Goal: Information Seeking & Learning: Learn about a topic

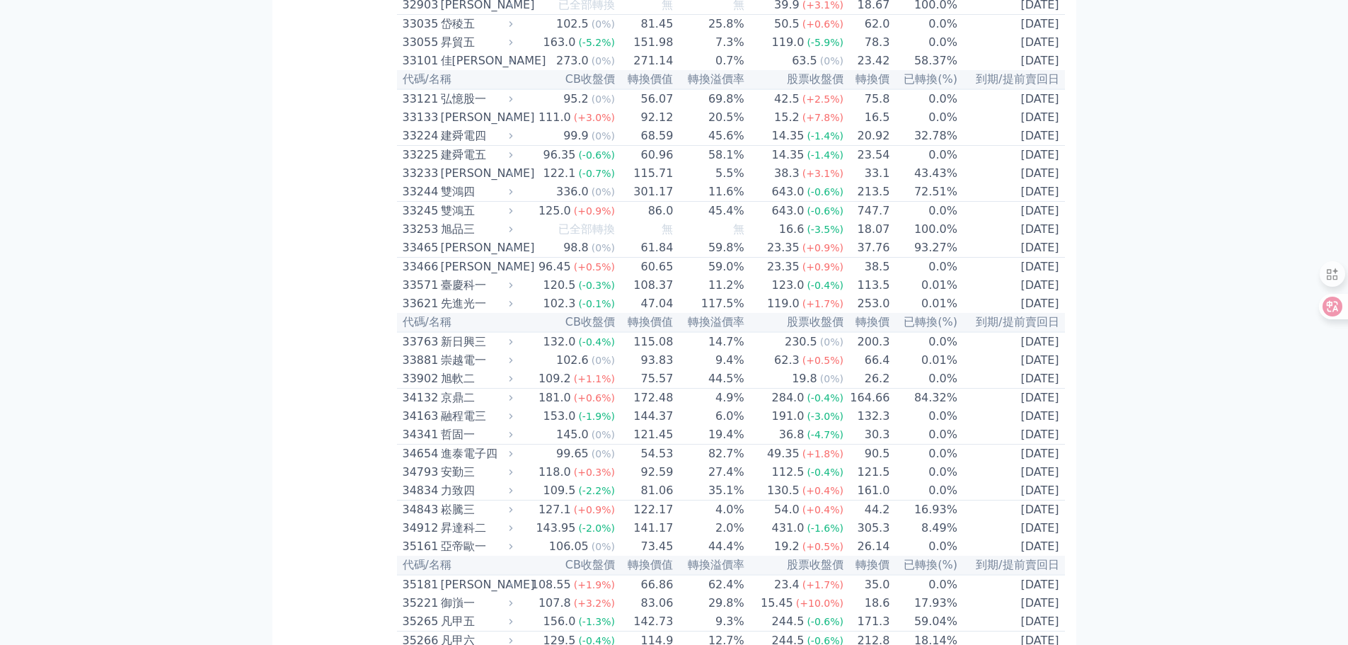
scroll to position [2474, 0]
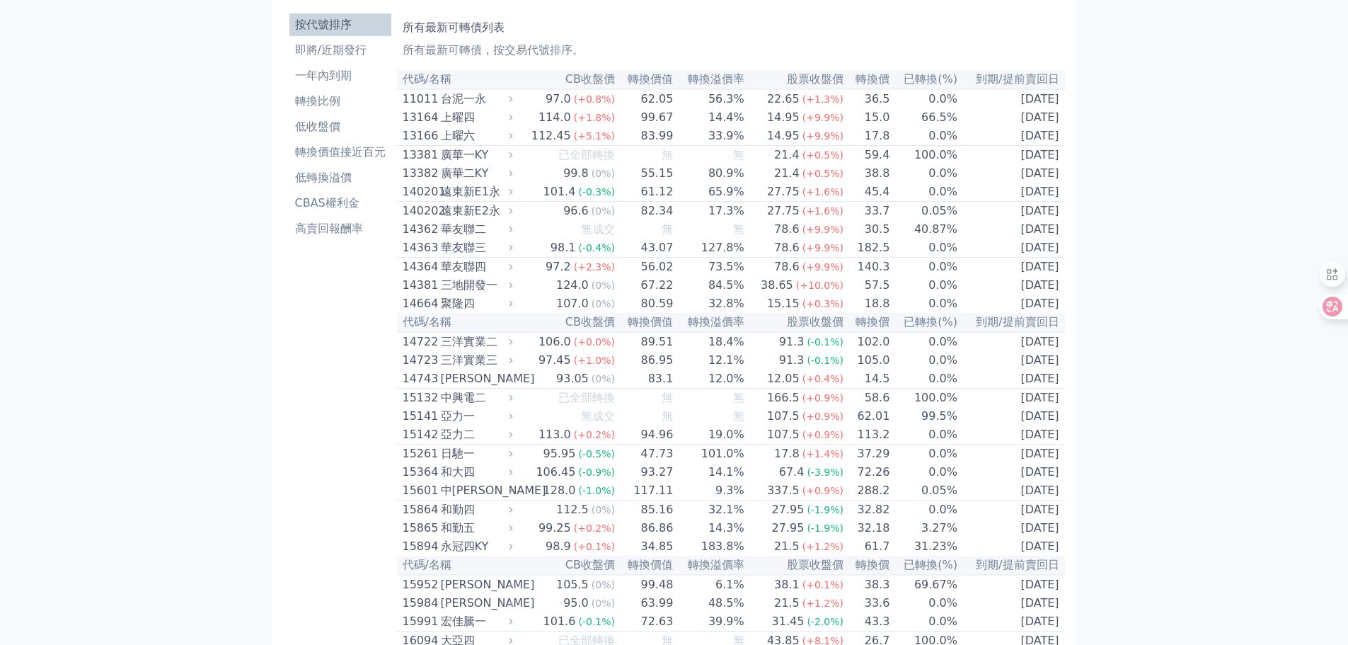
scroll to position [0, 0]
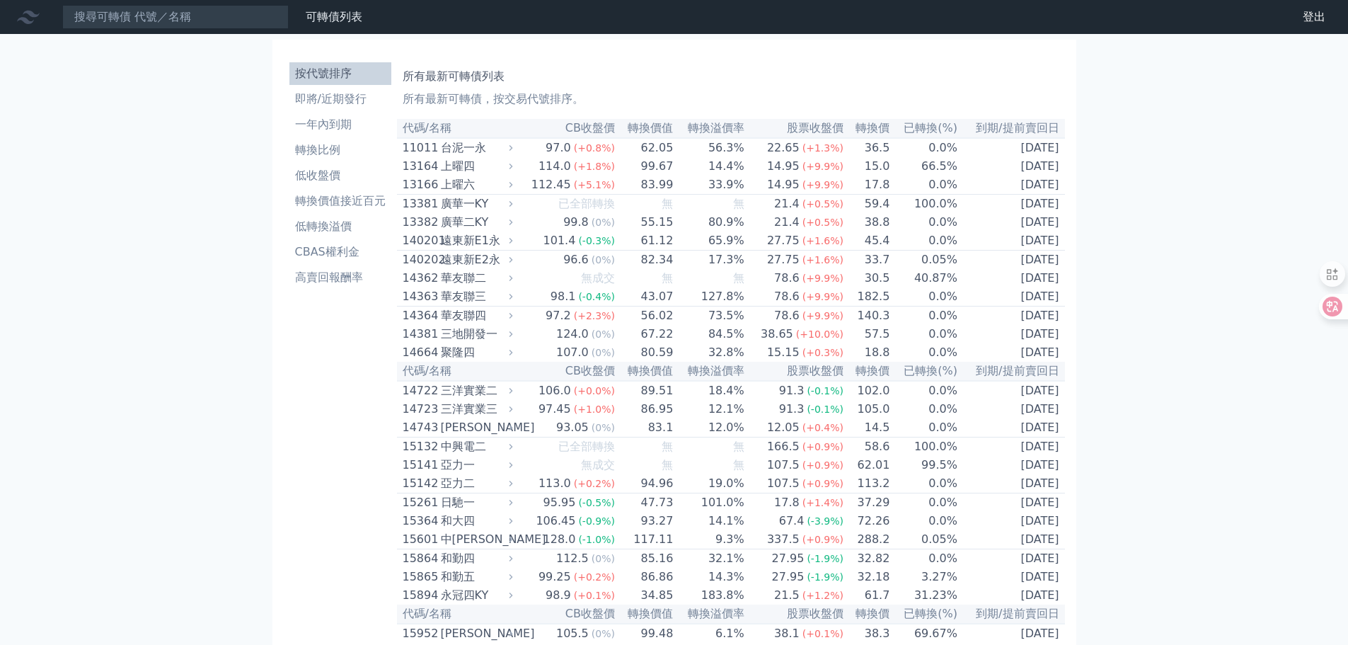
click at [448, 80] on h1 "所有最新可轉債列表" at bounding box center [731, 76] width 657 height 17
click at [318, 154] on li "轉換比例" at bounding box center [340, 150] width 102 height 17
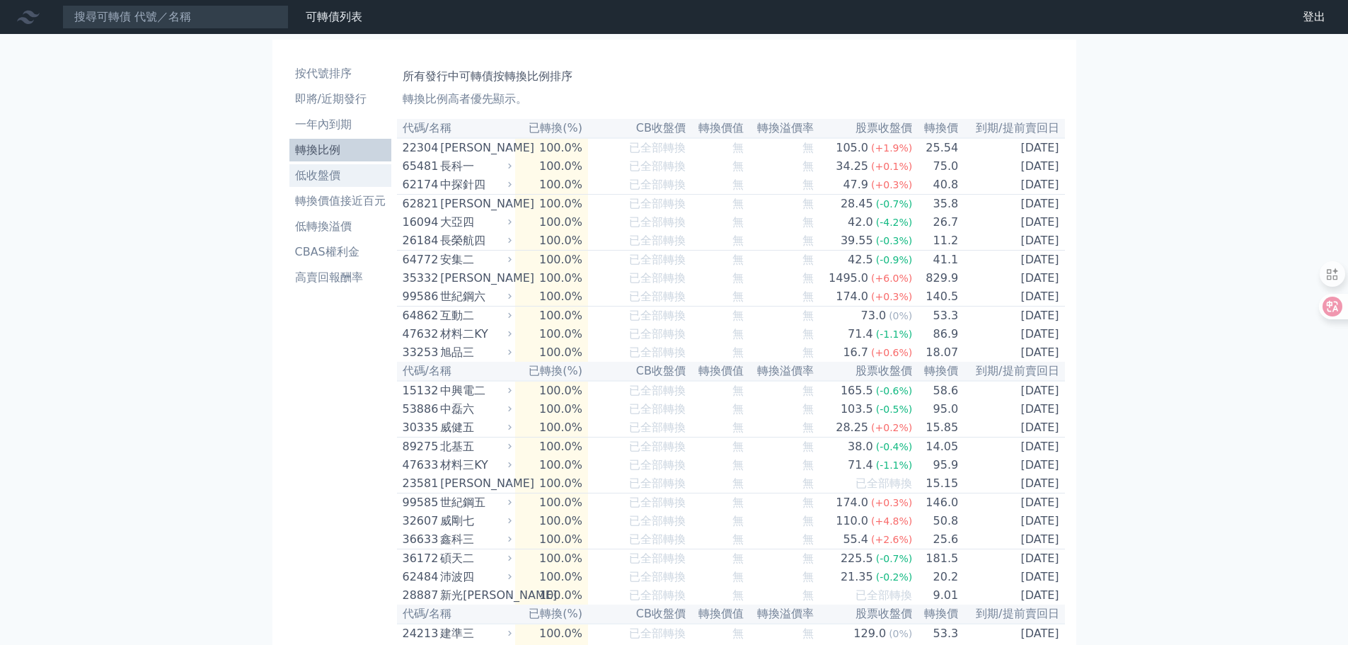
click at [314, 170] on li "低收盤價" at bounding box center [340, 175] width 102 height 17
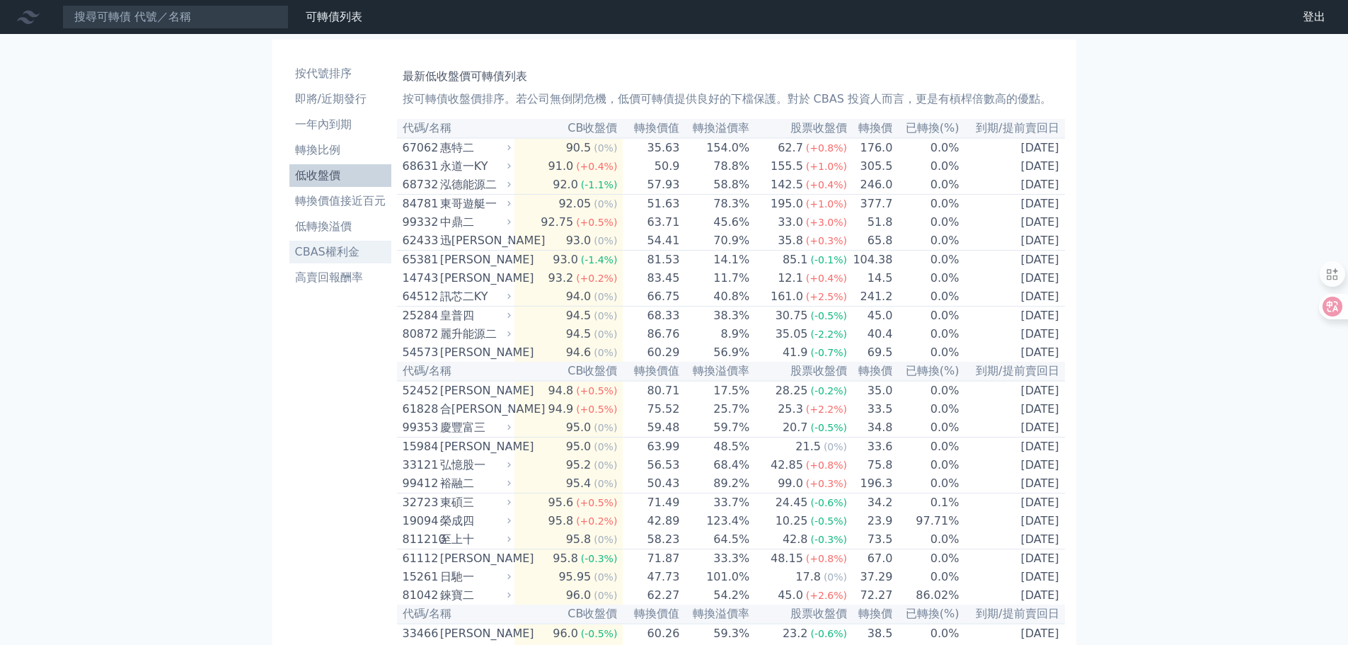
click at [324, 248] on li "CBAS權利金" at bounding box center [340, 251] width 102 height 17
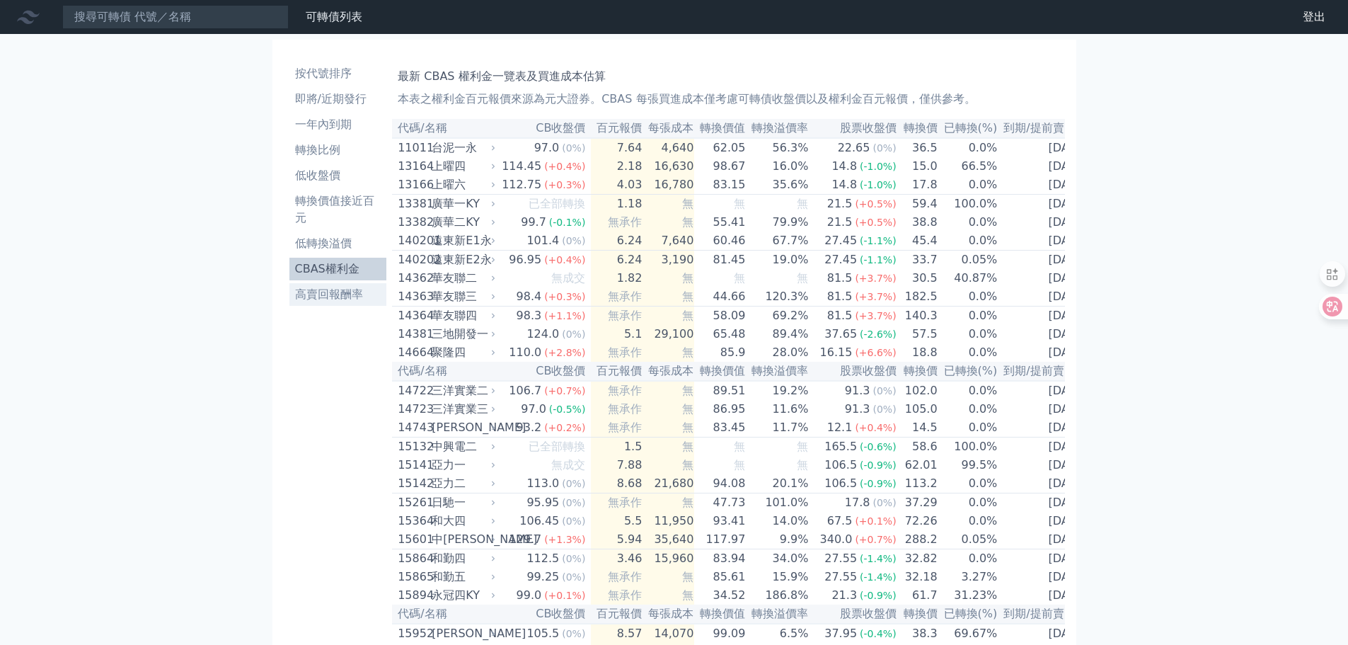
click at [323, 291] on li "高賣回報酬率" at bounding box center [338, 294] width 98 height 17
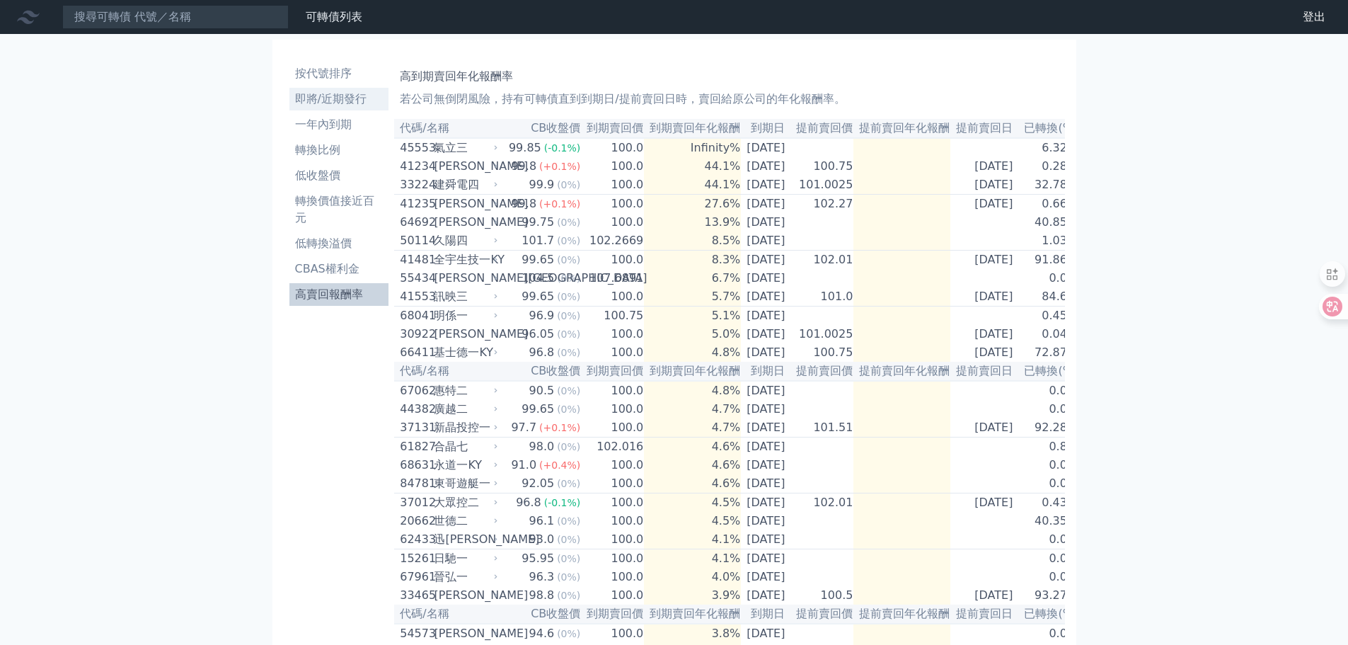
click at [310, 95] on li "即將/近期發行" at bounding box center [339, 99] width 100 height 17
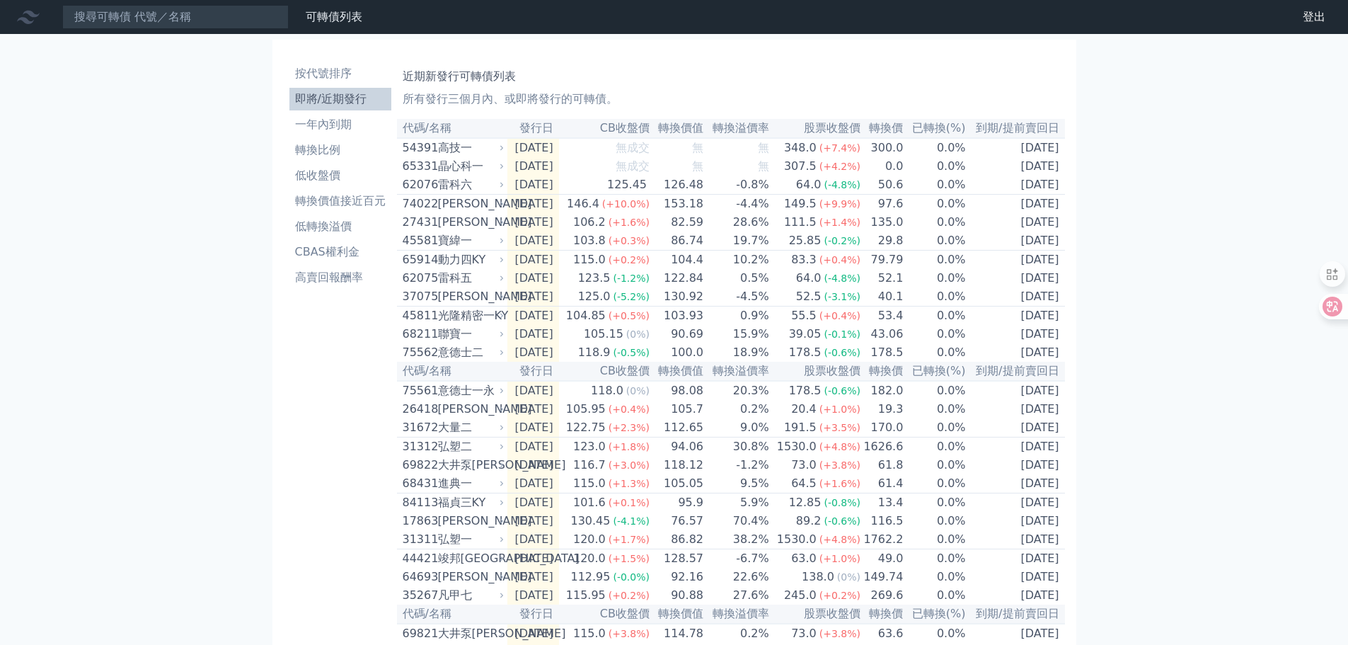
click at [425, 151] on div "54391" at bounding box center [419, 147] width 32 height 17
click at [304, 78] on li "按代號排序" at bounding box center [340, 73] width 102 height 17
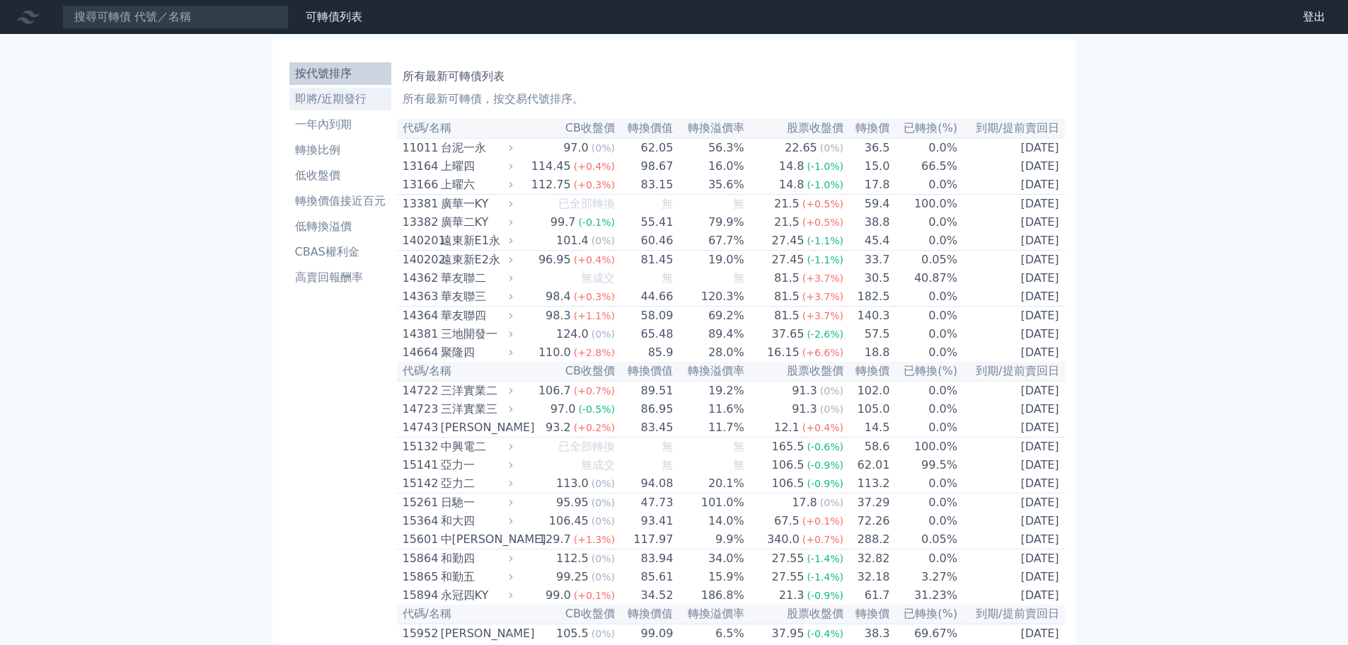
click at [307, 91] on li "即將/近期發行" at bounding box center [340, 99] width 102 height 17
